Goal: Answer question/provide support

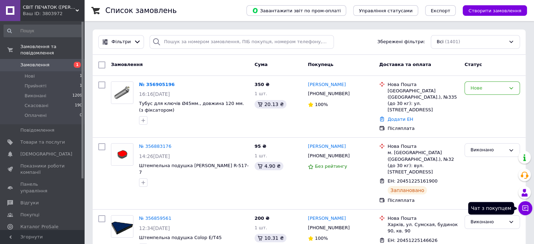
click at [527, 209] on icon at bounding box center [525, 208] width 7 height 7
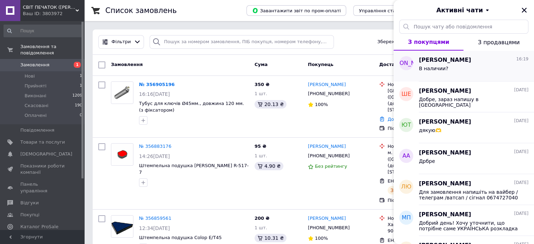
click at [425, 58] on span "[PERSON_NAME]" at bounding box center [445, 60] width 52 height 8
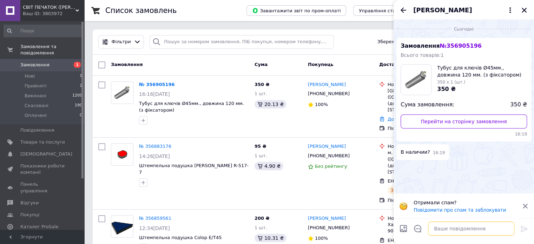
click at [458, 227] on textarea at bounding box center [471, 228] width 86 height 14
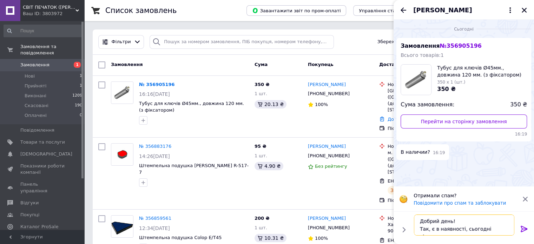
type textarea "Добрий день! Так, є в наявності, сьогодні відправимо"
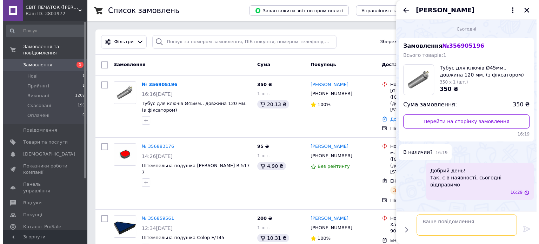
scroll to position [0, 0]
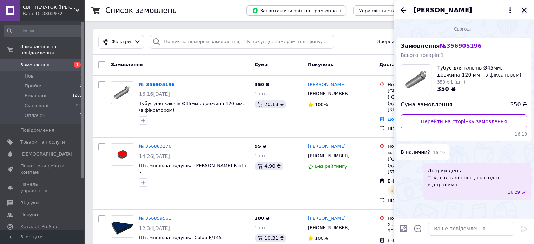
click at [524, 11] on icon "Закрити" at bounding box center [524, 10] width 6 height 6
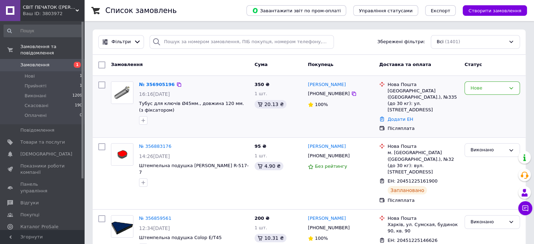
click at [477, 95] on div "Нове" at bounding box center [492, 107] width 61 height 56
click at [479, 90] on div "Нове" at bounding box center [487, 88] width 35 height 7
drag, startPoint x: 481, startPoint y: 101, endPoint x: 475, endPoint y: 101, distance: 5.6
click at [481, 101] on li "Прийнято" at bounding box center [492, 102] width 55 height 13
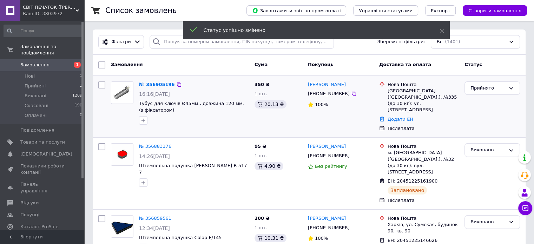
click at [44, 62] on span "Замовлення" at bounding box center [34, 65] width 29 height 6
